Goal: Transaction & Acquisition: Purchase product/service

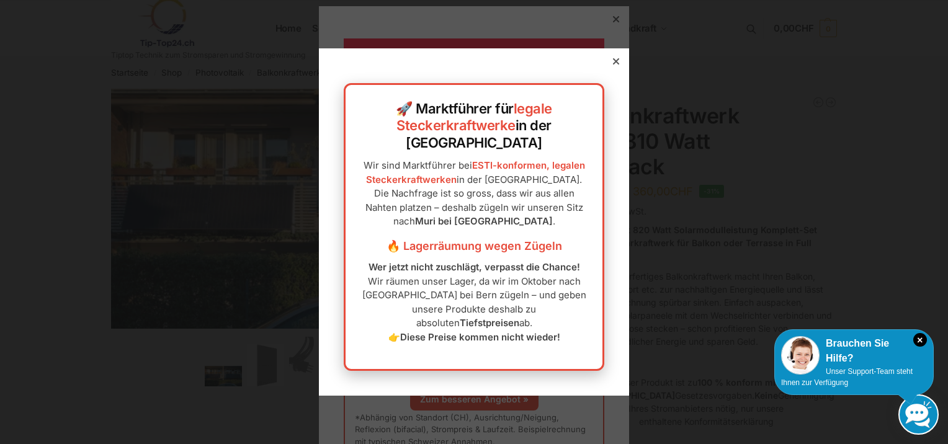
click at [613, 65] on icon at bounding box center [616, 61] width 6 height 6
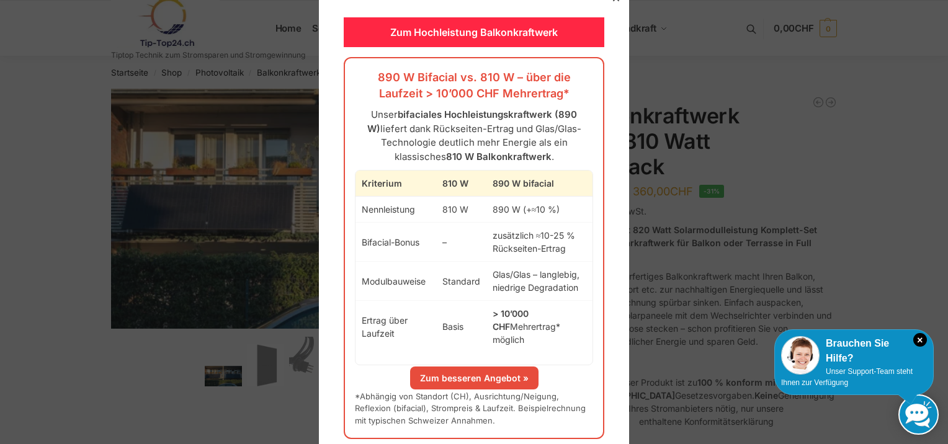
scroll to position [32, 0]
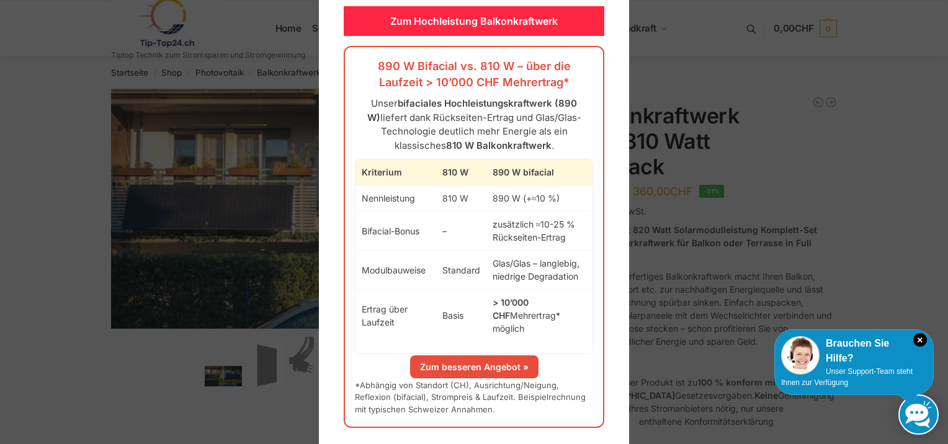
click at [483, 355] on link "Zum besseren Angebot »" at bounding box center [474, 366] width 128 height 23
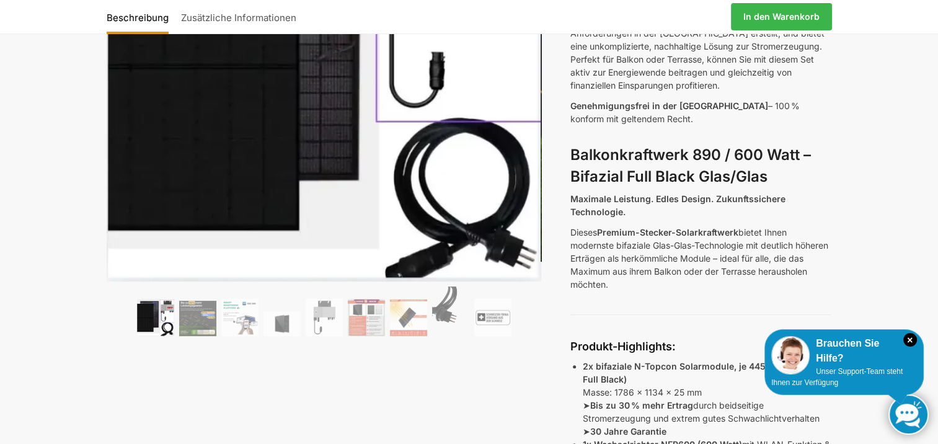
scroll to position [248, 0]
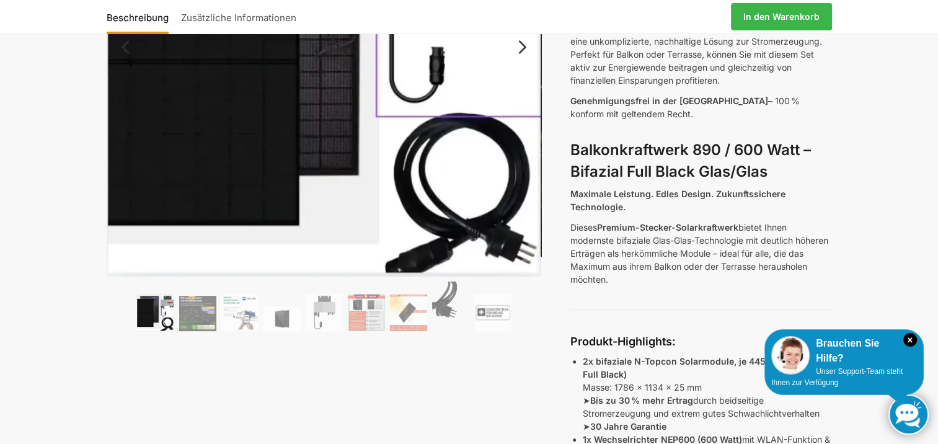
click at [170, 313] on img at bounding box center [155, 312] width 37 height 37
click at [241, 321] on img at bounding box center [239, 312] width 37 height 37
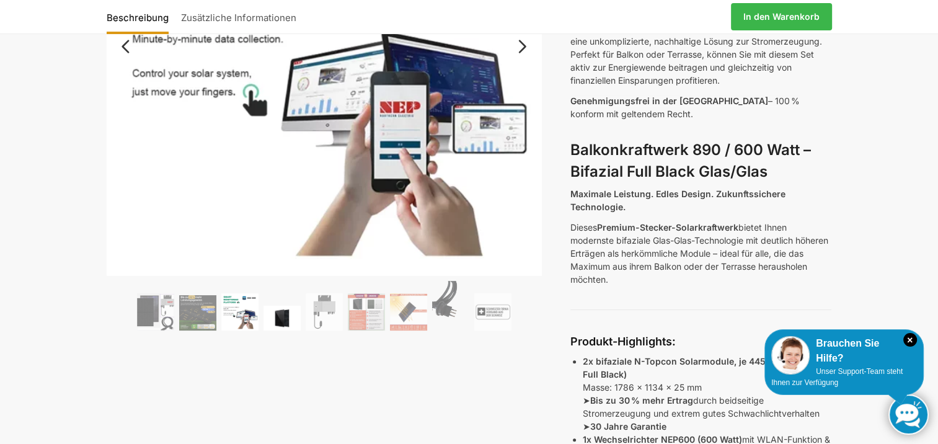
click at [280, 325] on img at bounding box center [282, 318] width 37 height 25
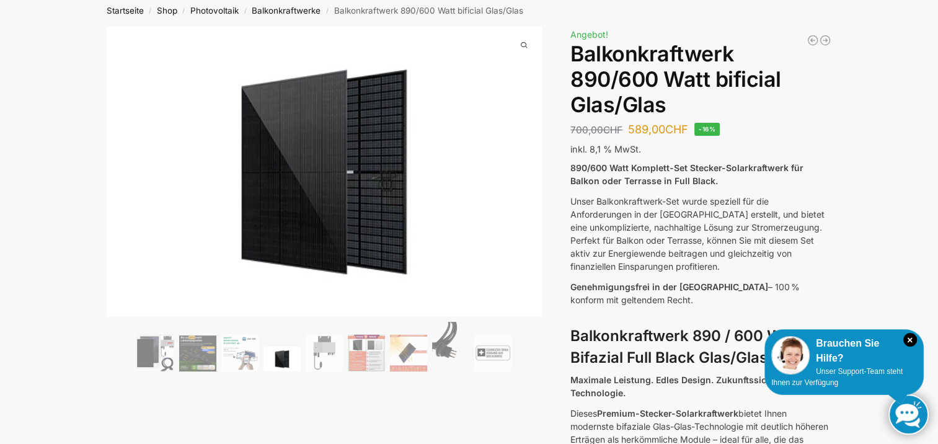
scroll to position [0, 0]
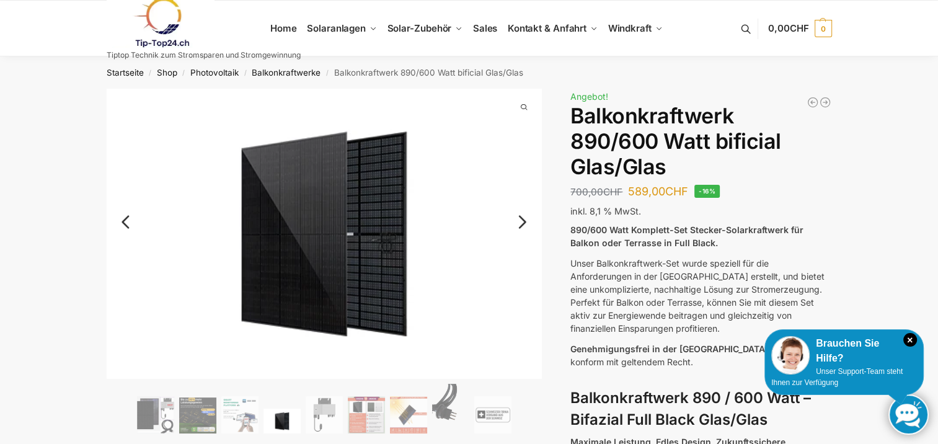
click at [526, 224] on link "Next" at bounding box center [521, 228] width 42 height 12
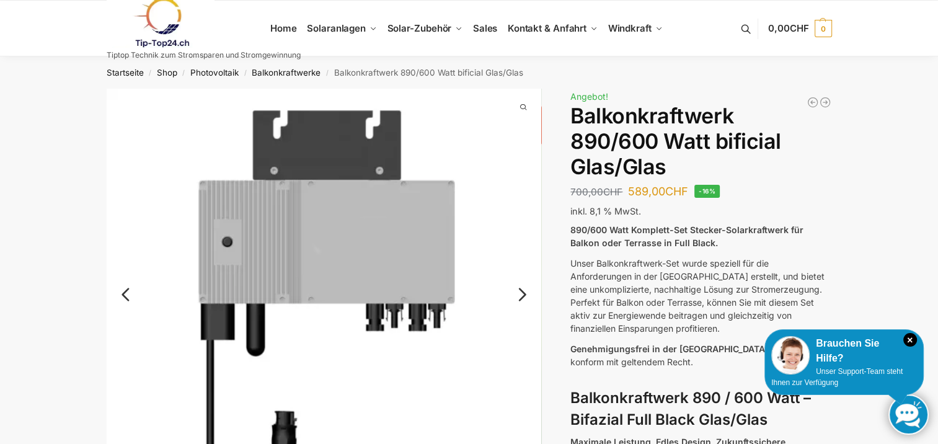
click at [523, 295] on link "Next" at bounding box center [521, 301] width 42 height 12
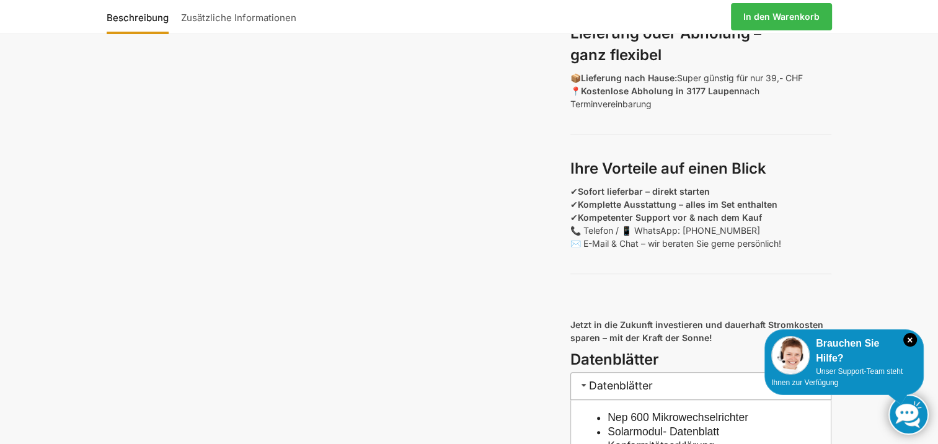
scroll to position [868, 0]
